Goal: Transaction & Acquisition: Purchase product/service

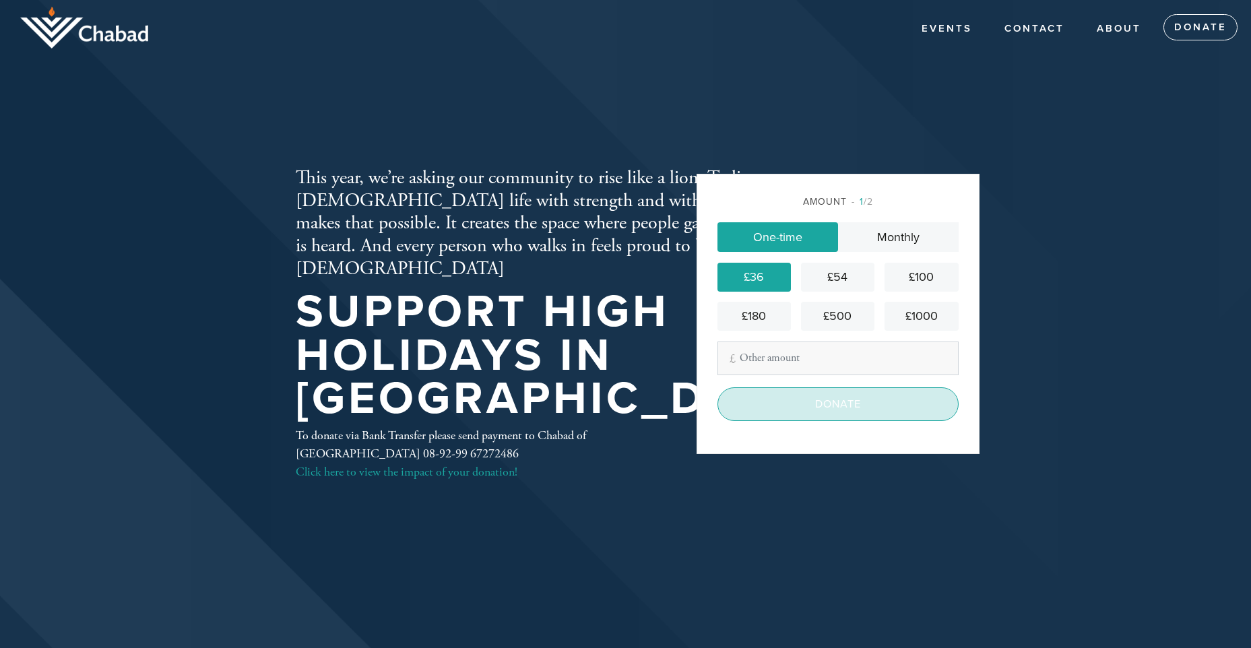
click at [831, 402] on input "Donate" at bounding box center [838, 404] width 241 height 34
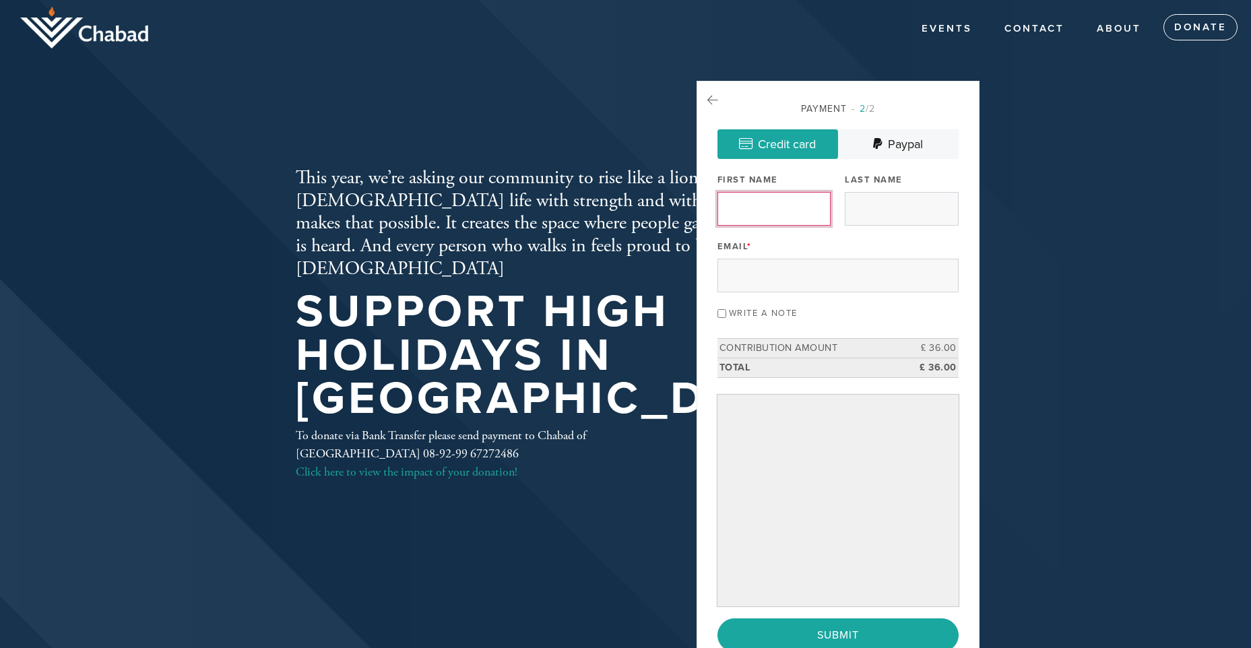
click at [773, 215] on input "First Name" at bounding box center [774, 209] width 113 height 34
type input "Robin"
click at [889, 198] on input "Last Name" at bounding box center [901, 209] width 113 height 34
type input "Aharoni"
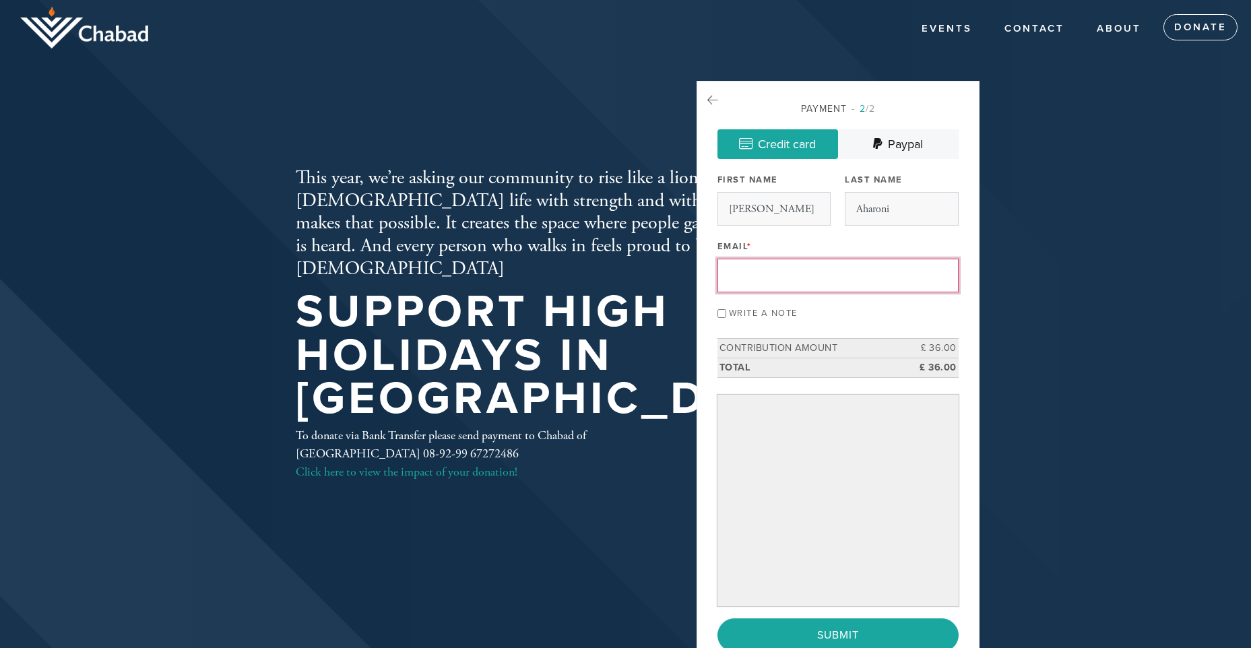
click at [832, 263] on input "Email *" at bounding box center [838, 276] width 241 height 34
type input "robinaharoni@yahoo.co.uk"
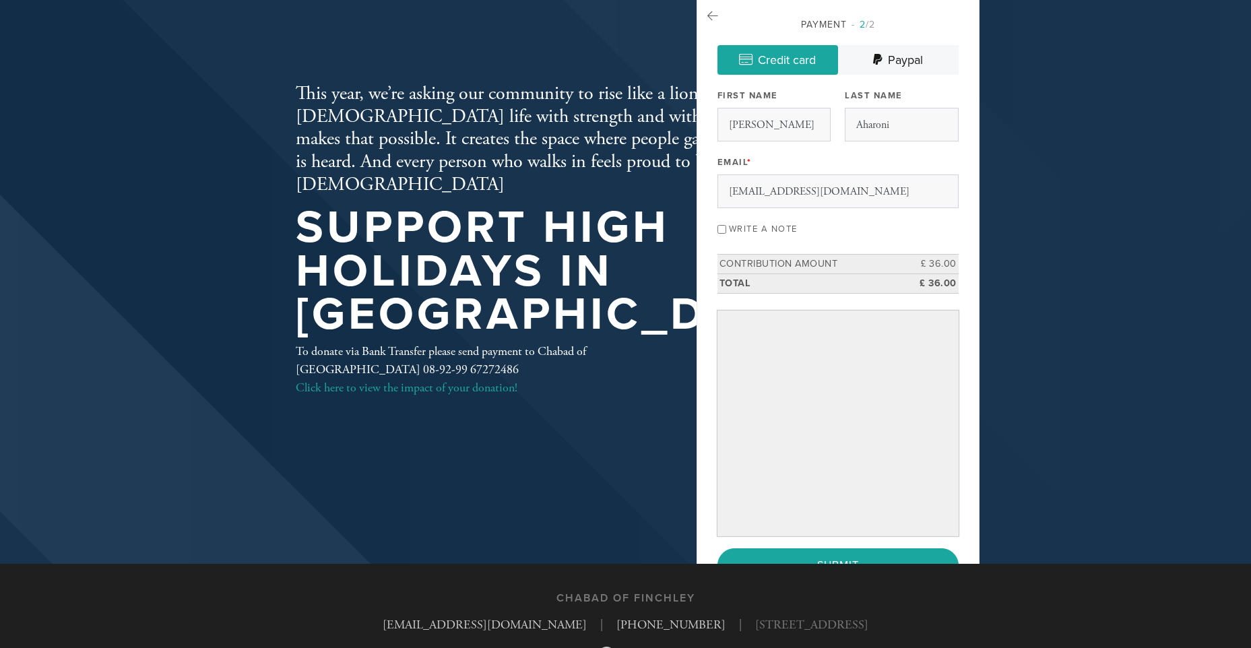
scroll to position [135, 0]
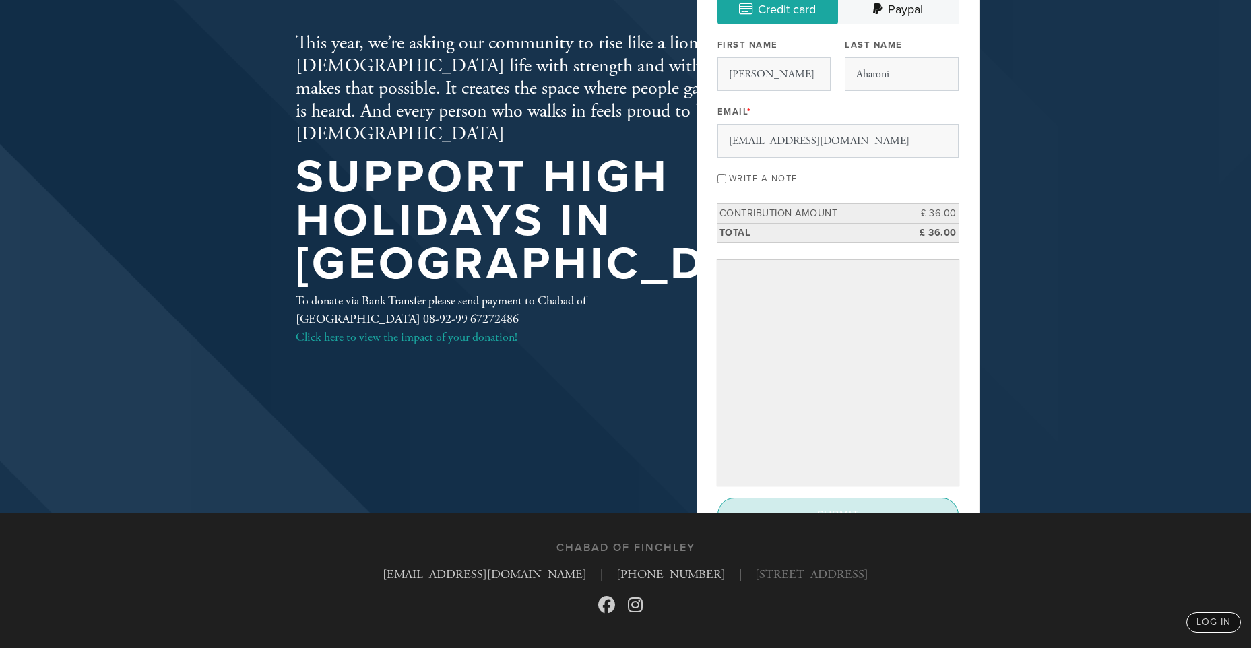
click at [858, 503] on input "Submit" at bounding box center [838, 515] width 241 height 34
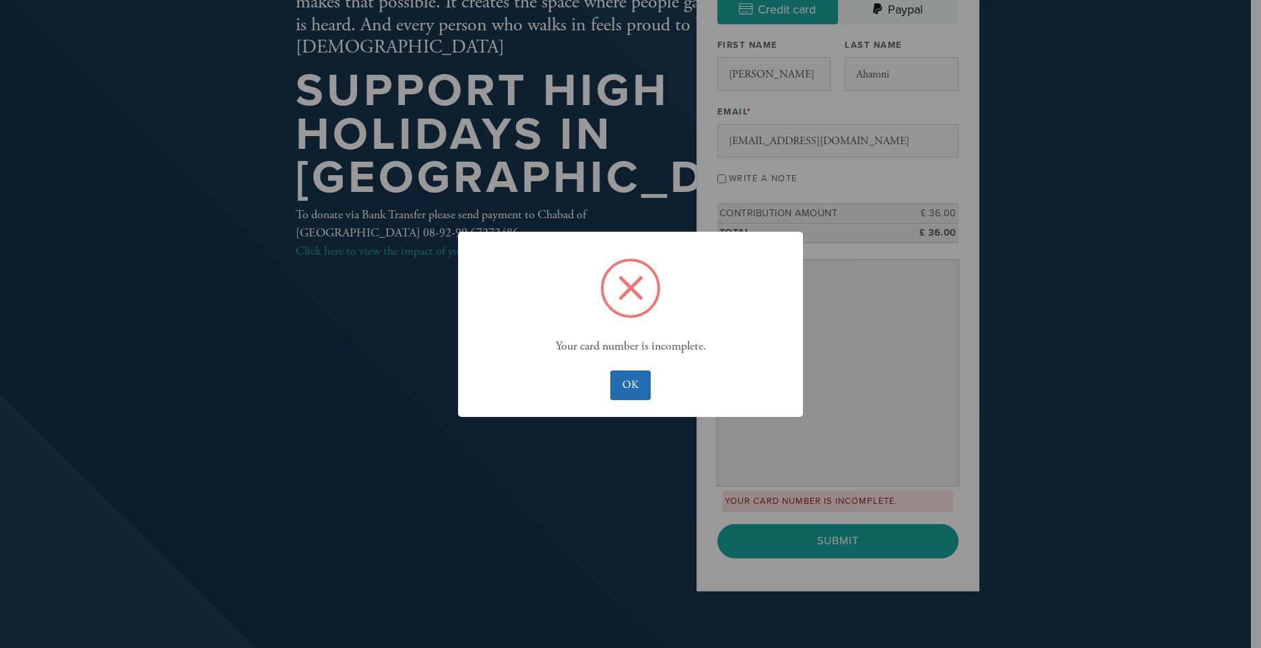
click at [646, 386] on button "OK" at bounding box center [630, 386] width 40 height 30
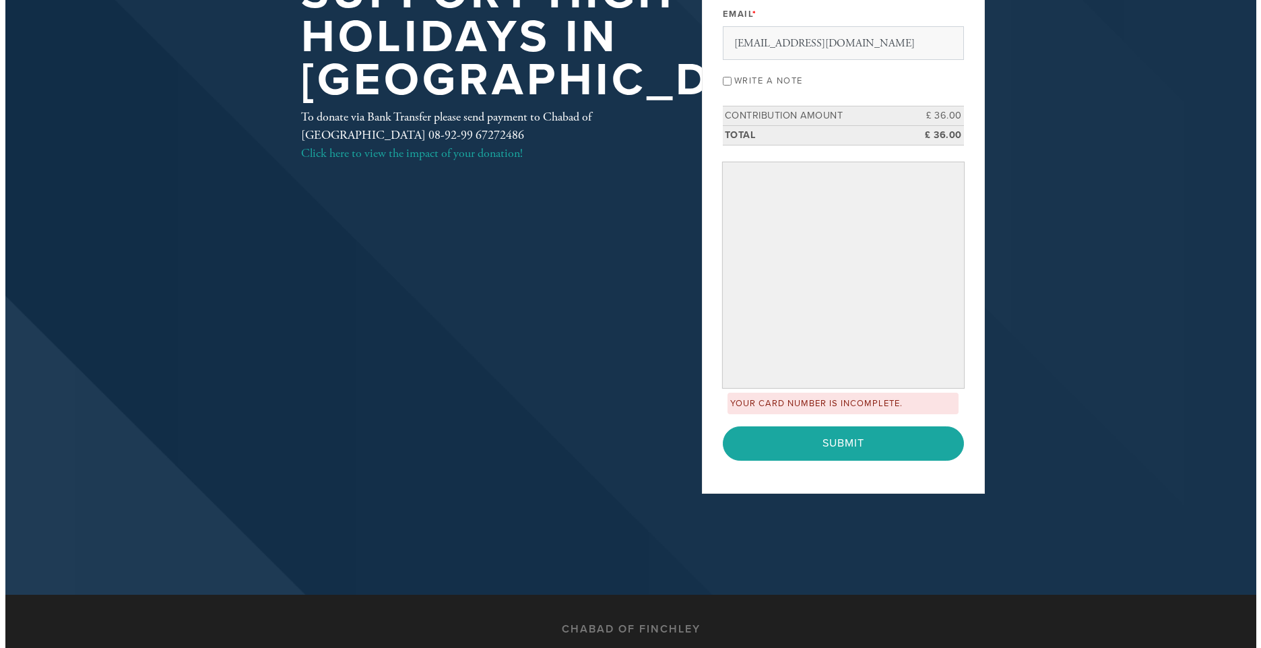
scroll to position [209, 0]
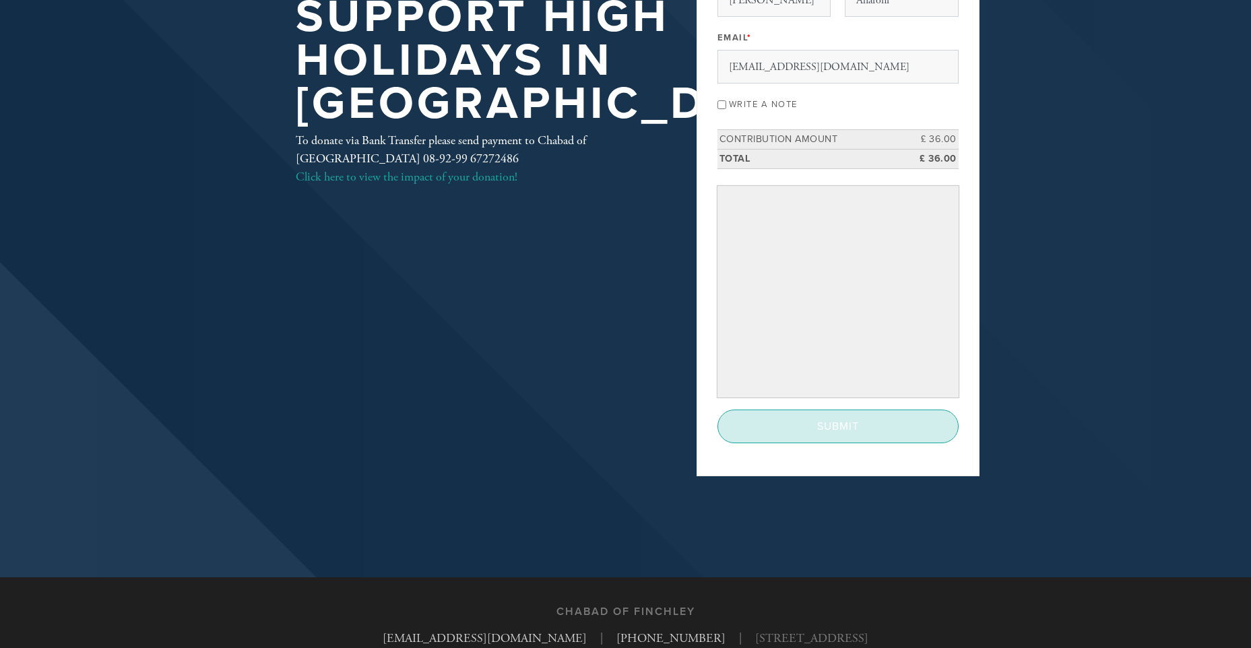
click at [823, 422] on input "Submit" at bounding box center [838, 427] width 241 height 34
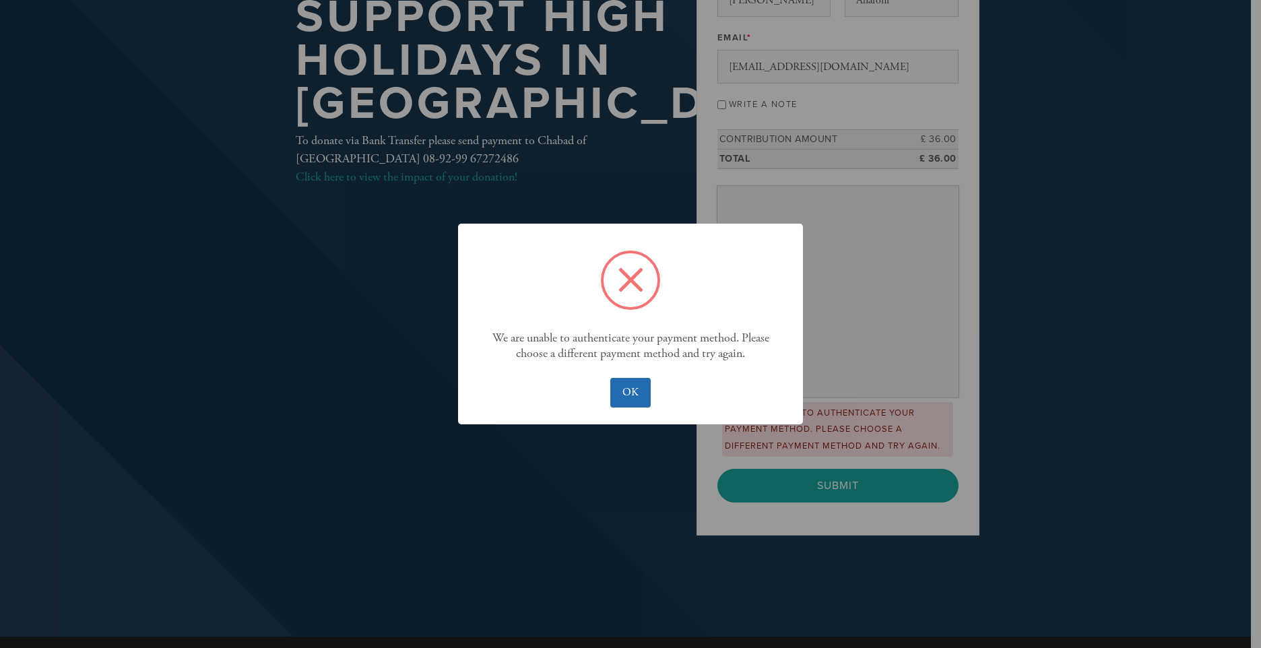
click at [642, 394] on button "OK" at bounding box center [630, 393] width 40 height 30
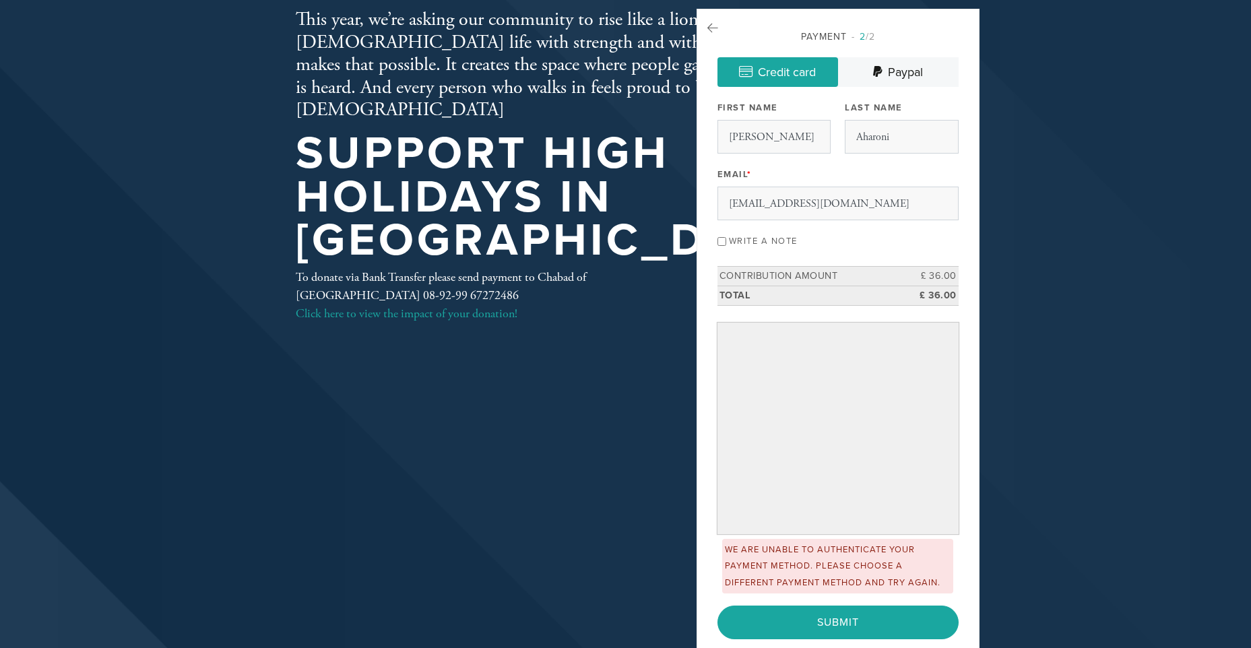
scroll to position [7, 0]
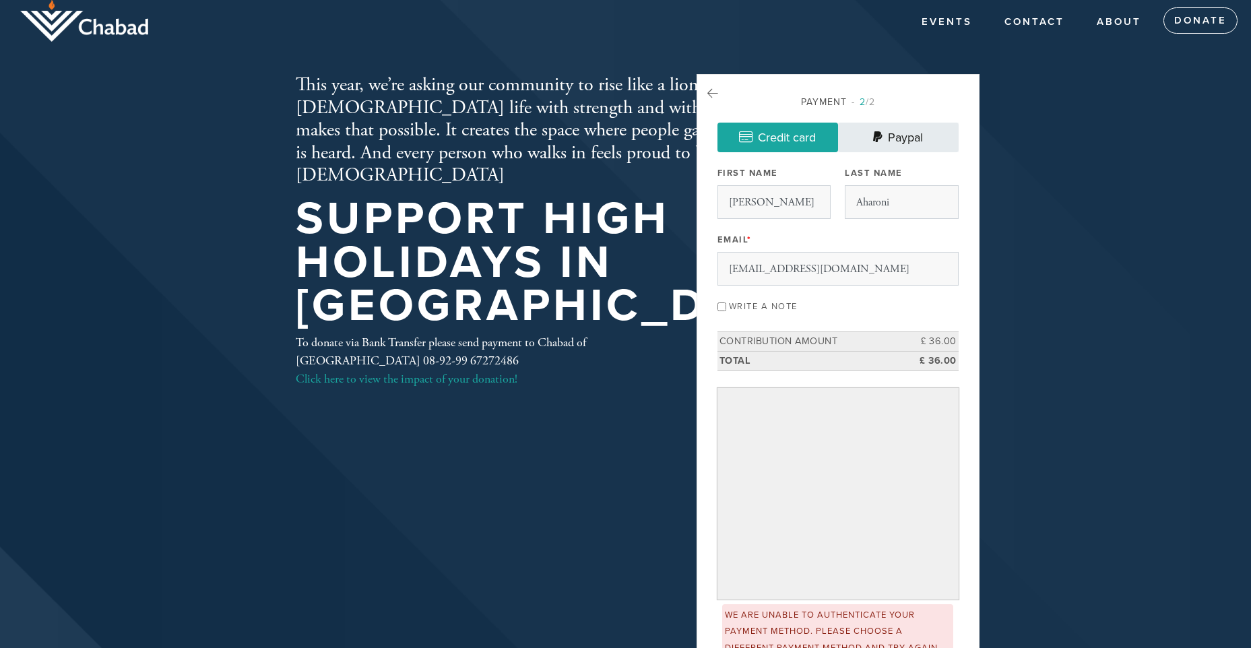
click at [897, 139] on link "Paypal" at bounding box center [898, 138] width 121 height 30
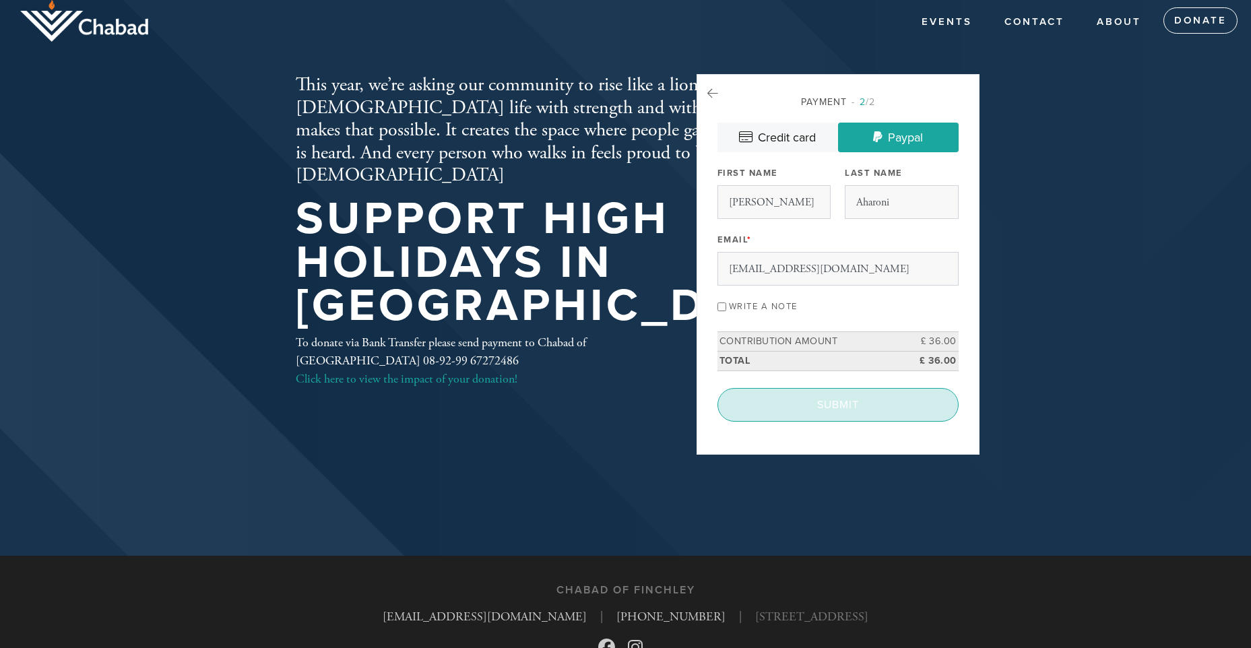
click at [836, 404] on input "Submit" at bounding box center [838, 405] width 241 height 34
